Goal: Information Seeking & Learning: Learn about a topic

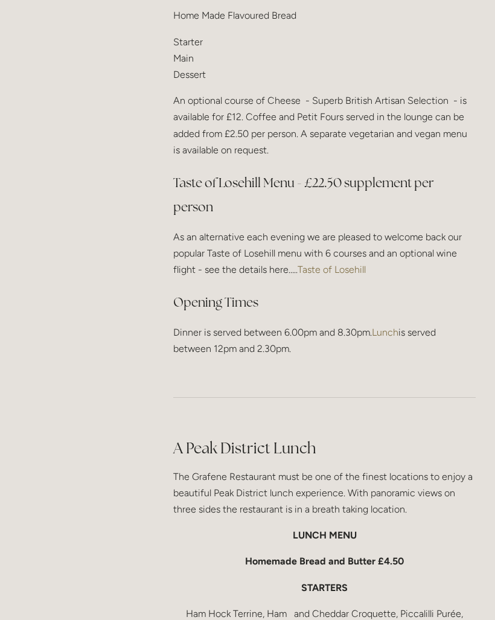
scroll to position [1532, 0]
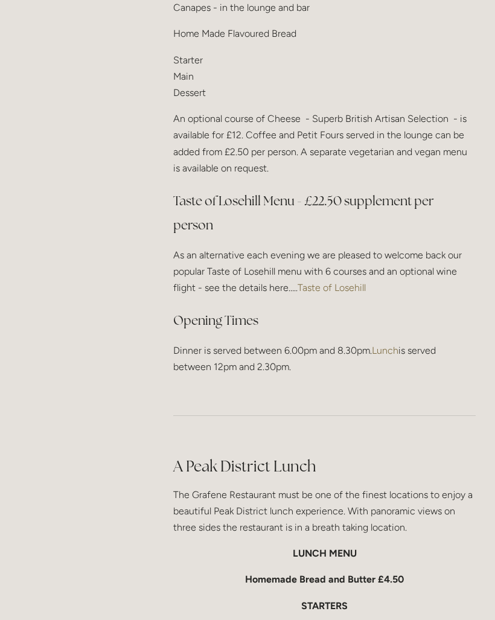
click at [327, 283] on link "Taste of Losehill" at bounding box center [332, 288] width 68 height 11
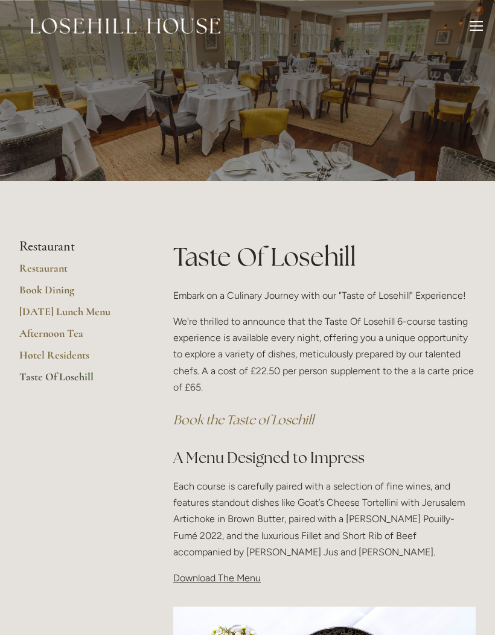
click at [86, 308] on link "[DATE] Lunch Menu" at bounding box center [76, 316] width 115 height 22
click at [113, 266] on link "Restaurant" at bounding box center [76, 272] width 115 height 22
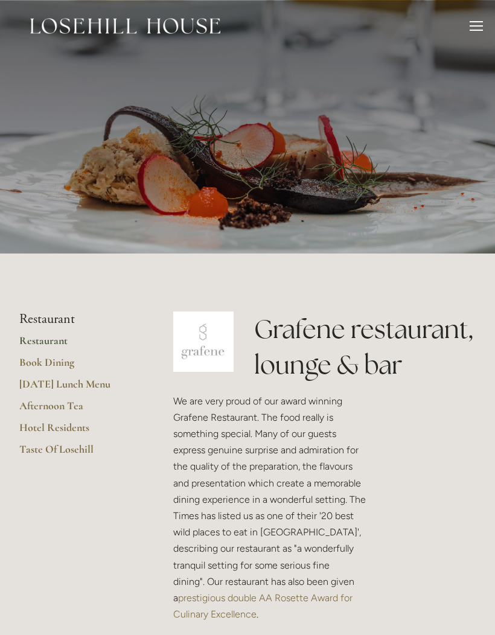
click at [59, 337] on link "Restaurant" at bounding box center [76, 345] width 115 height 22
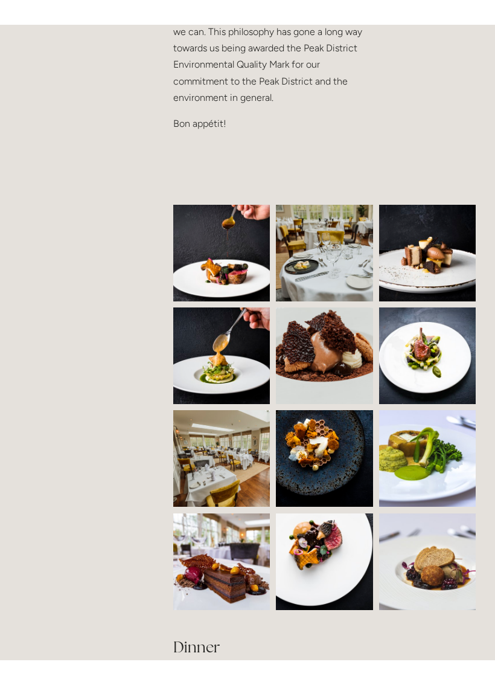
scroll to position [733, 0]
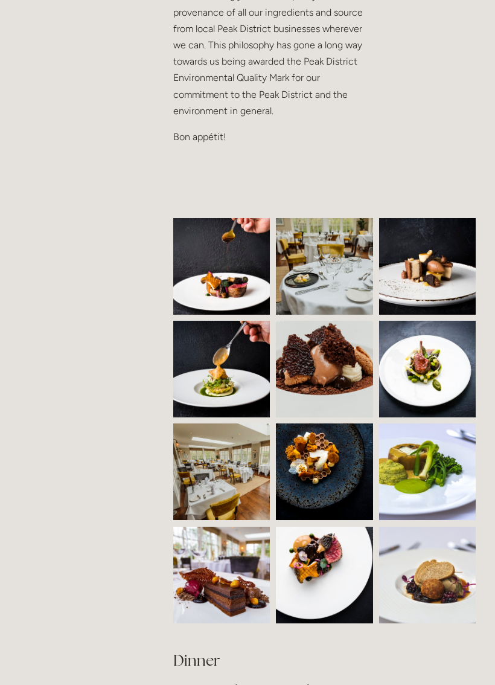
click at [232, 265] on img at bounding box center [228, 266] width 147 height 97
